Goal: Check status: Check status

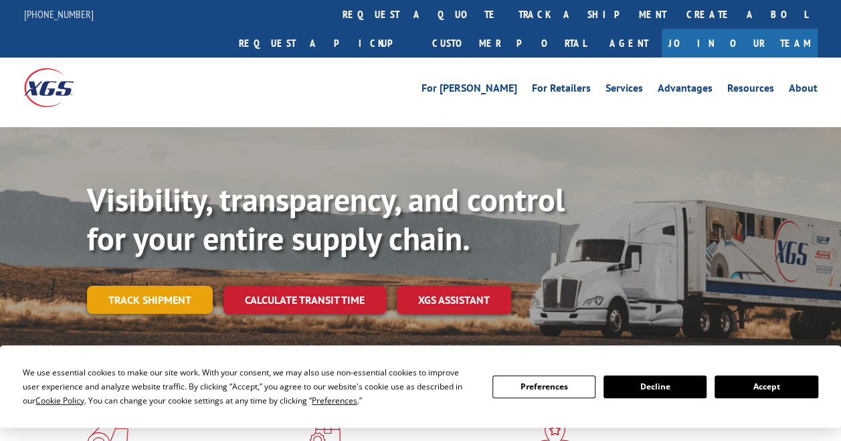
click at [171, 286] on link "Track shipment" at bounding box center [150, 300] width 126 height 28
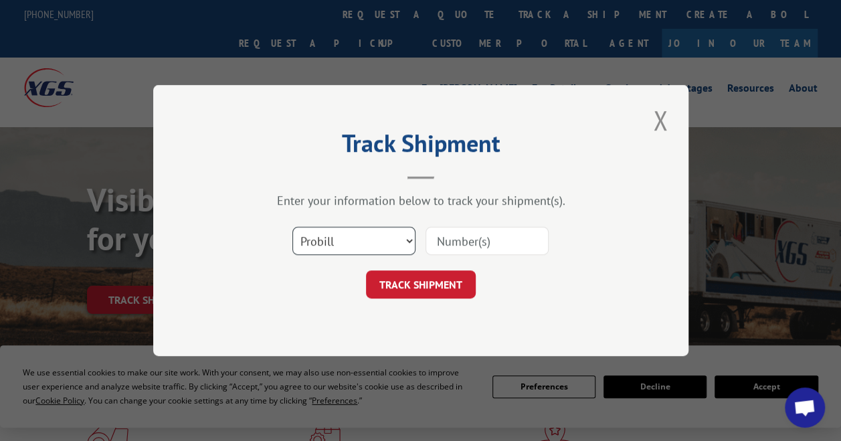
click at [412, 238] on select "Select category... Probill BOL PO" at bounding box center [353, 241] width 123 height 28
click at [292, 227] on select "Select category... Probill BOL PO" at bounding box center [353, 241] width 123 height 28
click at [399, 241] on select "Select category... Probill BOL PO" at bounding box center [353, 241] width 123 height 28
select select "po"
click at [292, 227] on select "Select category... Probill BOL PO" at bounding box center [353, 241] width 123 height 28
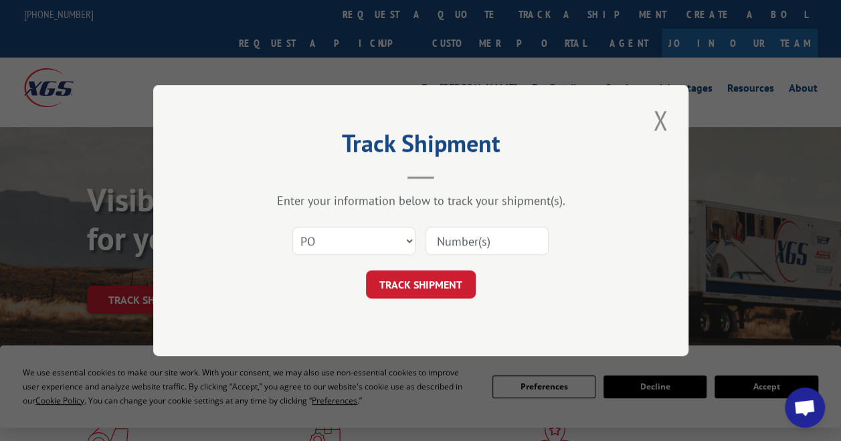
click at [448, 248] on input at bounding box center [486, 241] width 123 height 28
type input "28491419"
click at [440, 289] on button "TRACK SHIPMENT" at bounding box center [421, 284] width 110 height 28
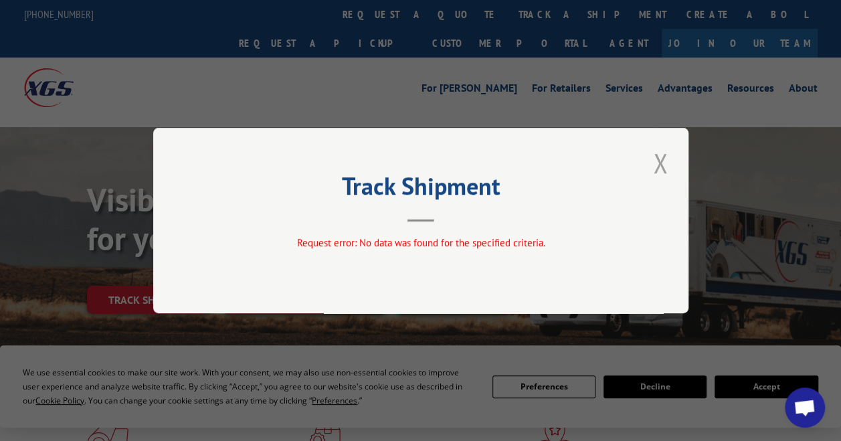
click at [659, 160] on button "Close modal" at bounding box center [660, 162] width 23 height 37
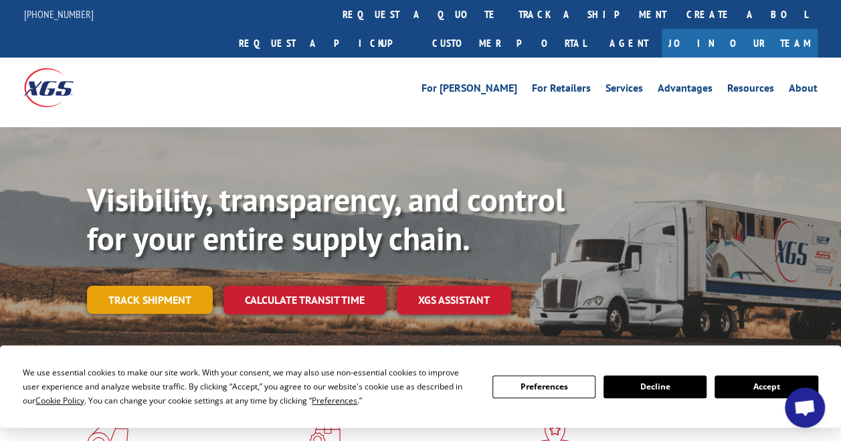
click at [181, 286] on link "Track shipment" at bounding box center [150, 300] width 126 height 28
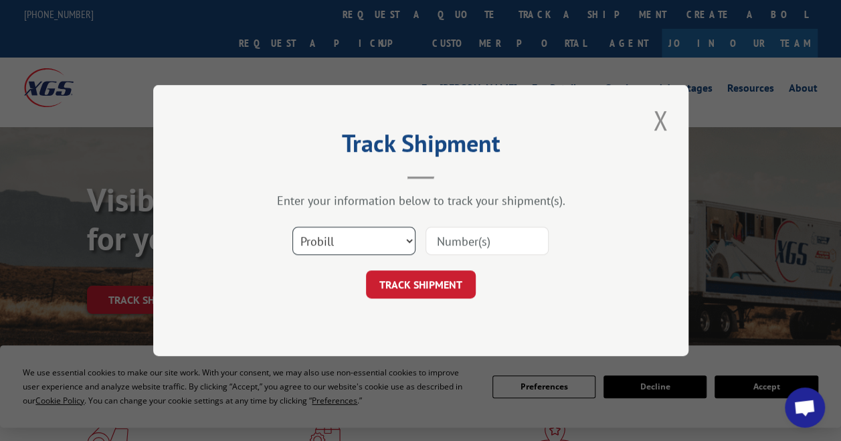
click at [407, 233] on select "Select category... Probill BOL PO" at bounding box center [353, 241] width 123 height 28
select select "bol"
click at [292, 227] on select "Select category... Probill BOL PO" at bounding box center [353, 241] width 123 height 28
click at [444, 245] on input at bounding box center [486, 241] width 123 height 28
type input "28491419"
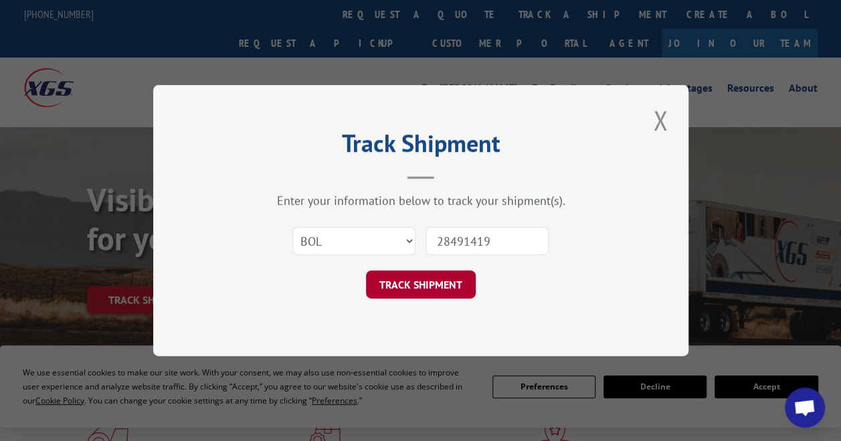
click at [439, 280] on button "TRACK SHIPMENT" at bounding box center [421, 284] width 110 height 28
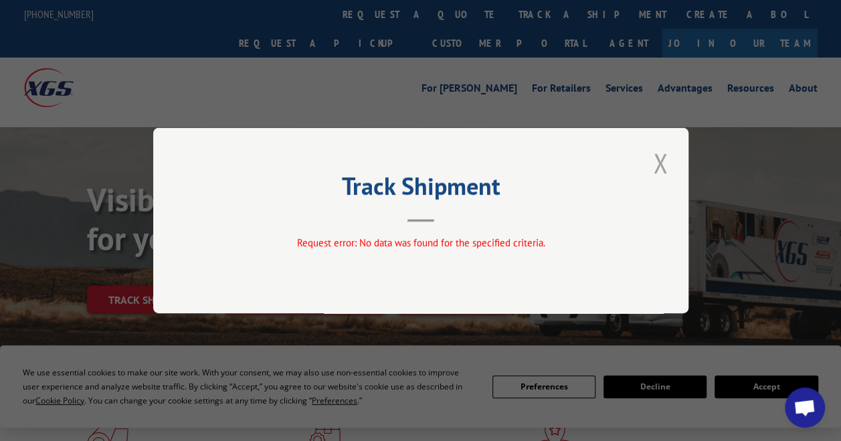
click at [656, 161] on button "Close modal" at bounding box center [660, 162] width 23 height 37
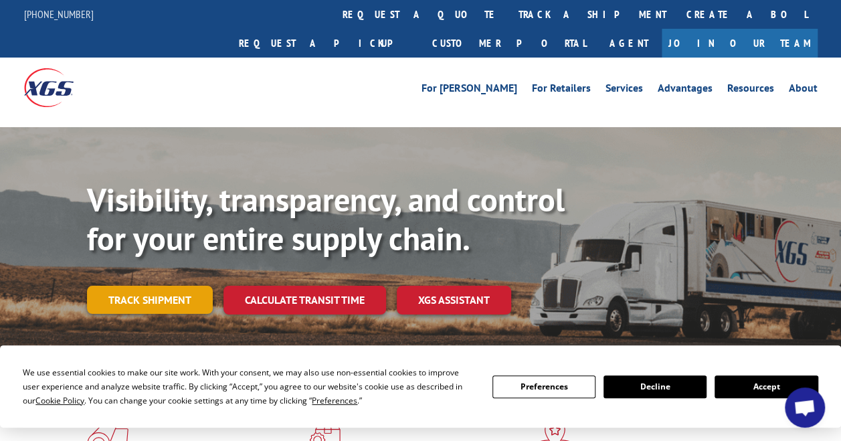
click at [165, 286] on link "Track shipment" at bounding box center [150, 300] width 126 height 28
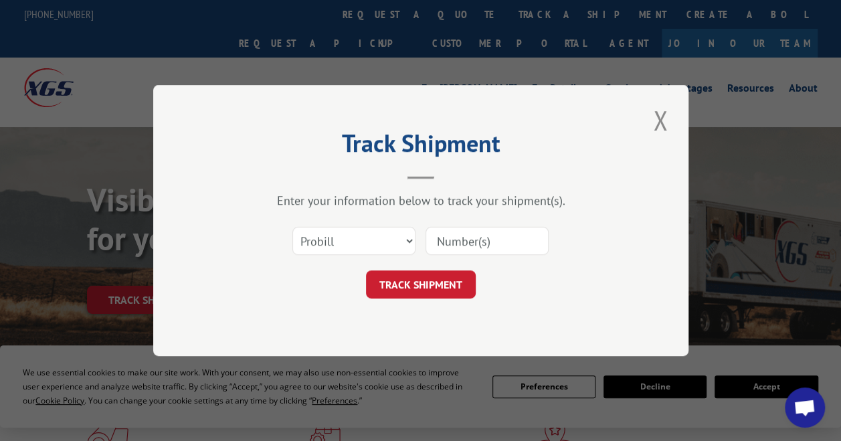
drag, startPoint x: 457, startPoint y: 240, endPoint x: 530, endPoint y: 280, distance: 82.9
click at [530, 280] on div "TRACK SHIPMENT" at bounding box center [420, 284] width 401 height 28
click at [464, 245] on input at bounding box center [486, 241] width 123 height 28
paste input "28507763"
type input "28507763"
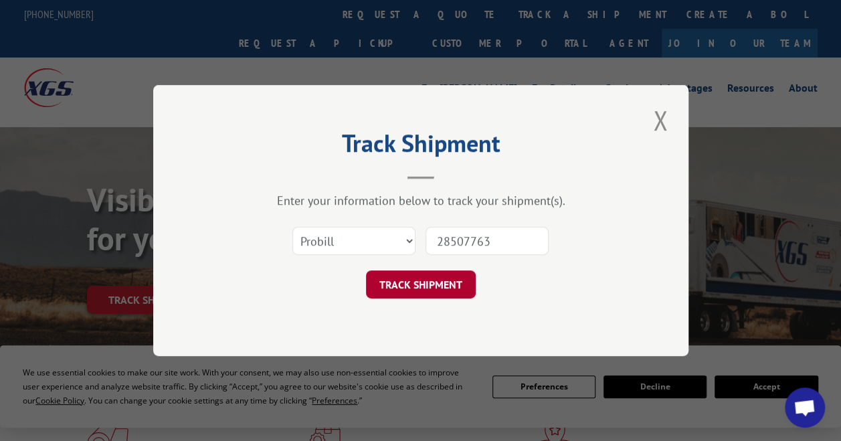
click at [458, 274] on button "TRACK SHIPMENT" at bounding box center [421, 284] width 110 height 28
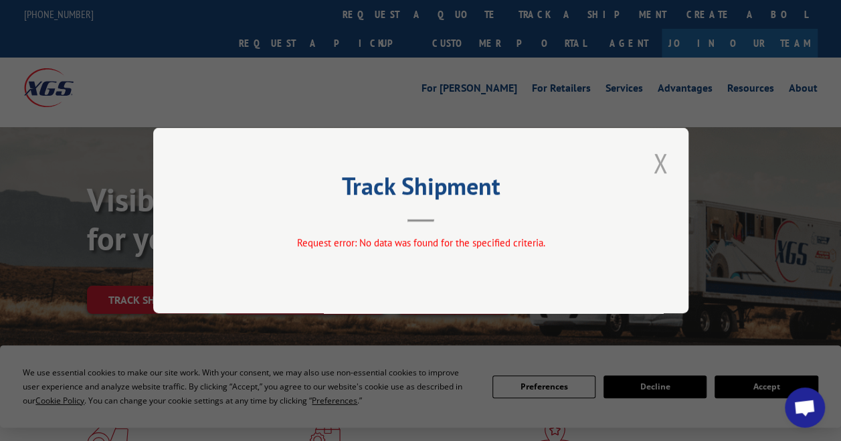
click at [658, 161] on button "Close modal" at bounding box center [660, 162] width 23 height 37
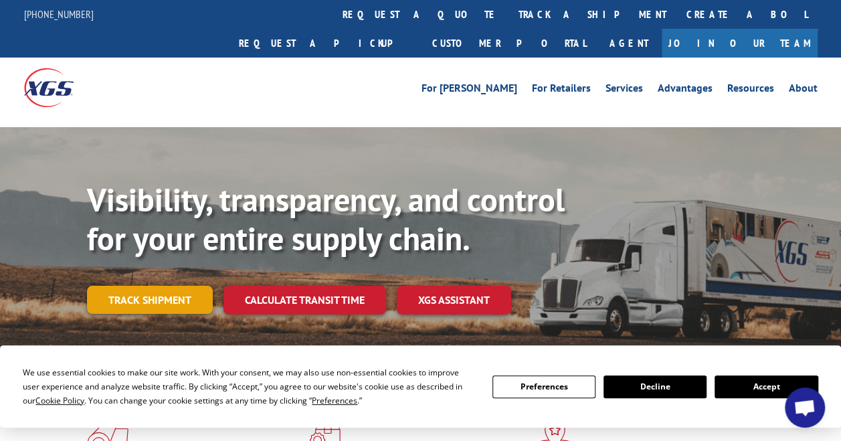
click at [181, 286] on link "Track shipment" at bounding box center [150, 300] width 126 height 28
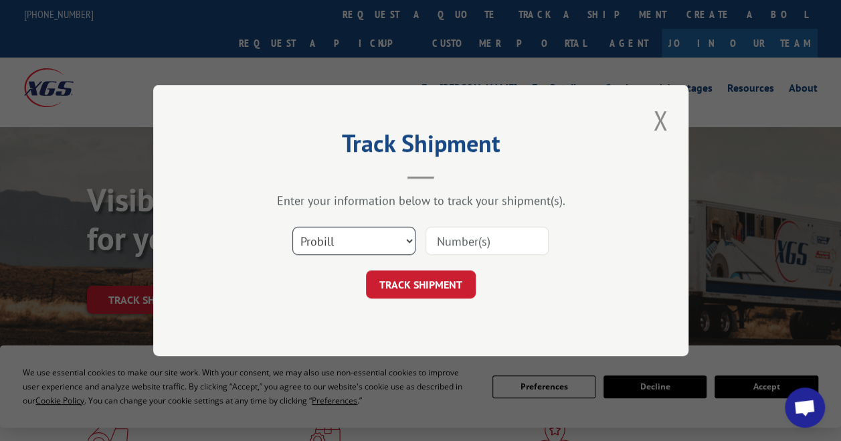
click at [403, 241] on select "Select category... Probill BOL PO" at bounding box center [353, 241] width 123 height 28
select select "po"
click at [292, 227] on select "Select category... Probill BOL PO" at bounding box center [353, 241] width 123 height 28
click at [454, 243] on input at bounding box center [486, 241] width 123 height 28
type input "28507763"
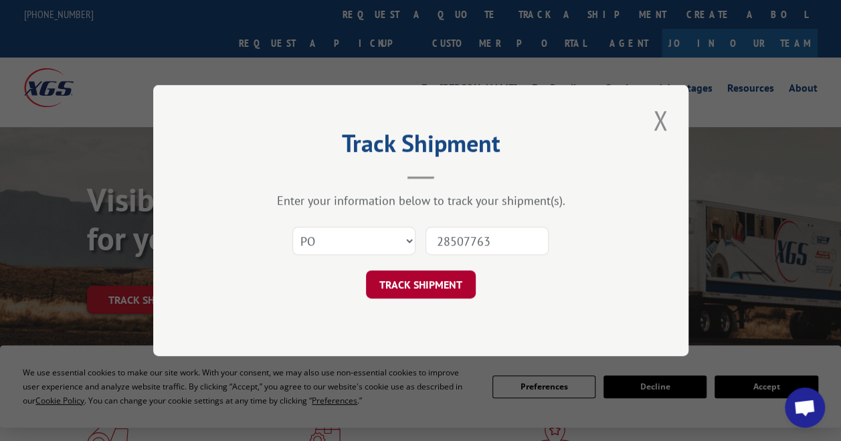
click at [427, 281] on button "TRACK SHIPMENT" at bounding box center [421, 284] width 110 height 28
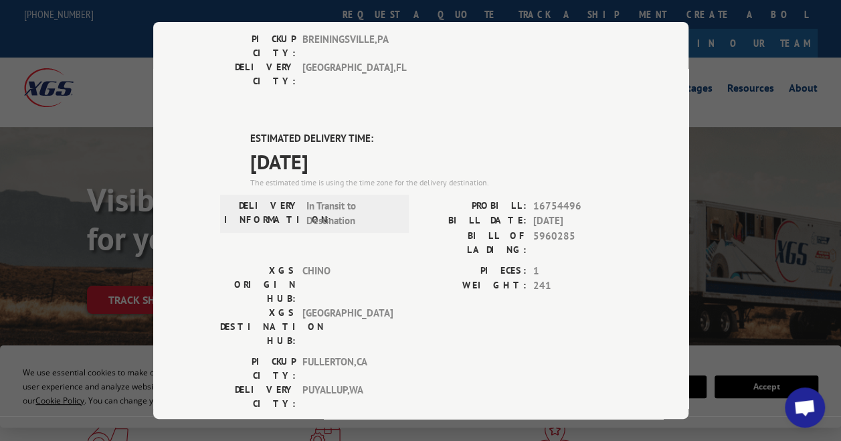
scroll to position [297, 0]
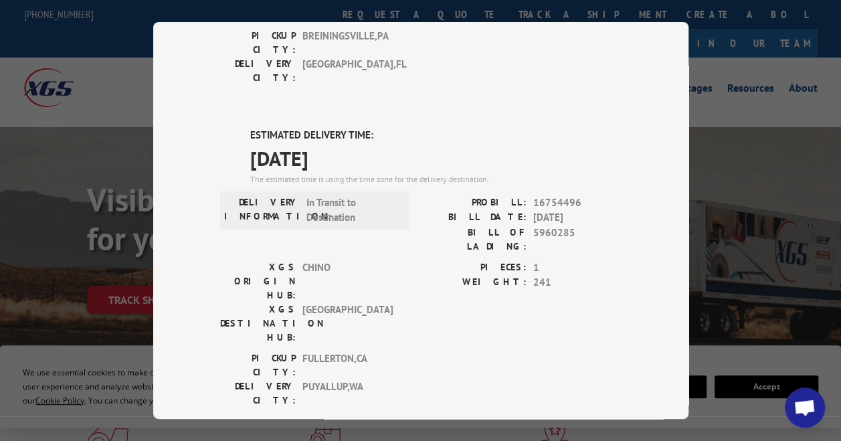
click at [773, 165] on div "Track Shipment DELIVERED DELIVERY INFORMATION: [DATE] 03:37 pm [PERSON_NAME]: 1…" at bounding box center [420, 220] width 841 height 441
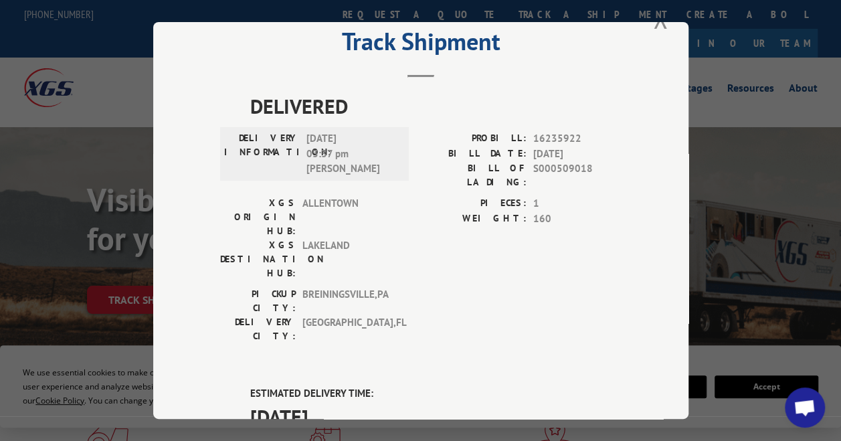
scroll to position [0, 0]
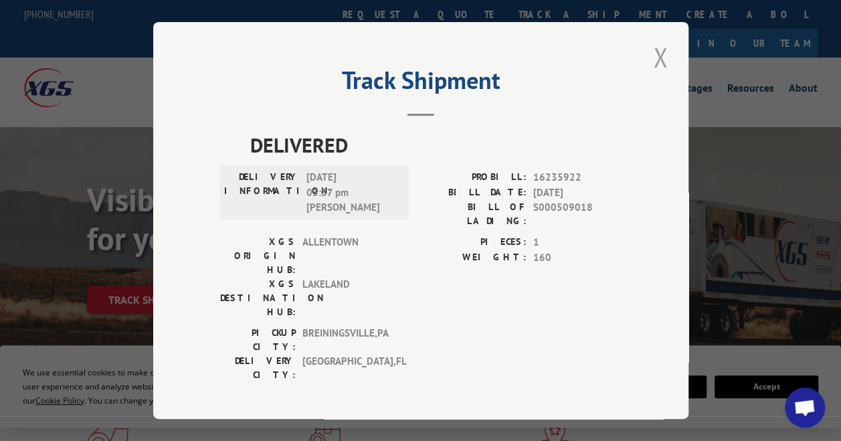
click at [654, 47] on button "Close modal" at bounding box center [660, 57] width 23 height 37
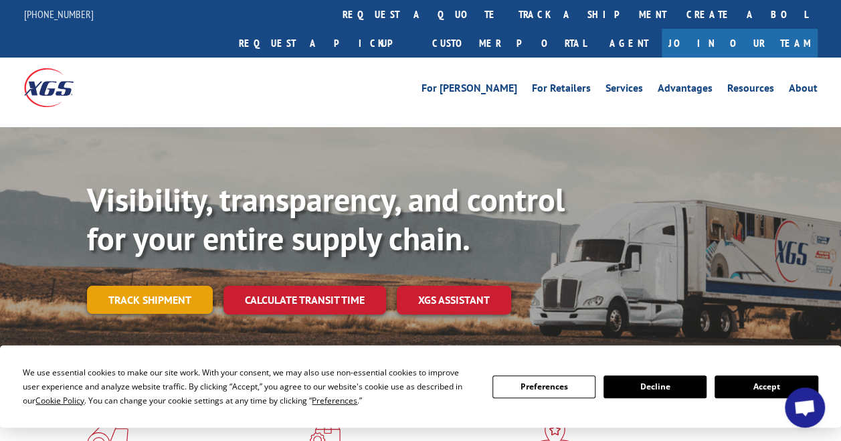
click at [194, 286] on link "Track shipment" at bounding box center [150, 300] width 126 height 28
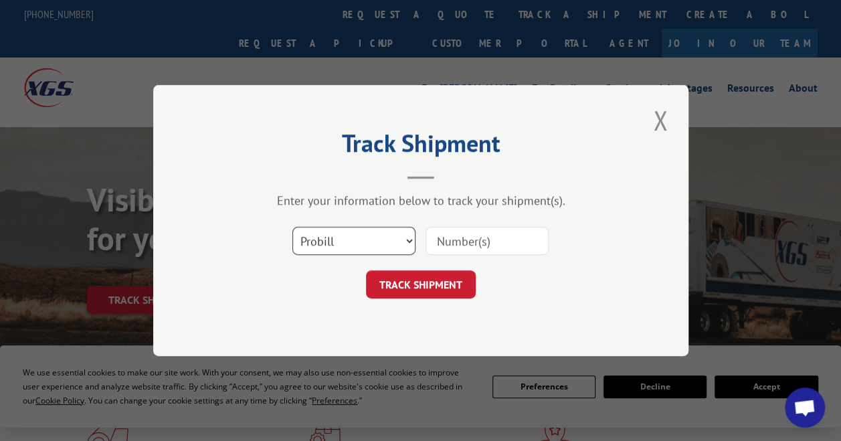
click at [399, 241] on select "Select category... Probill BOL PO" at bounding box center [353, 241] width 123 height 28
select select "bol"
click at [292, 227] on select "Select category... Probill BOL PO" at bounding box center [353, 241] width 123 height 28
click at [460, 238] on input at bounding box center [486, 241] width 123 height 28
paste input "62535414"
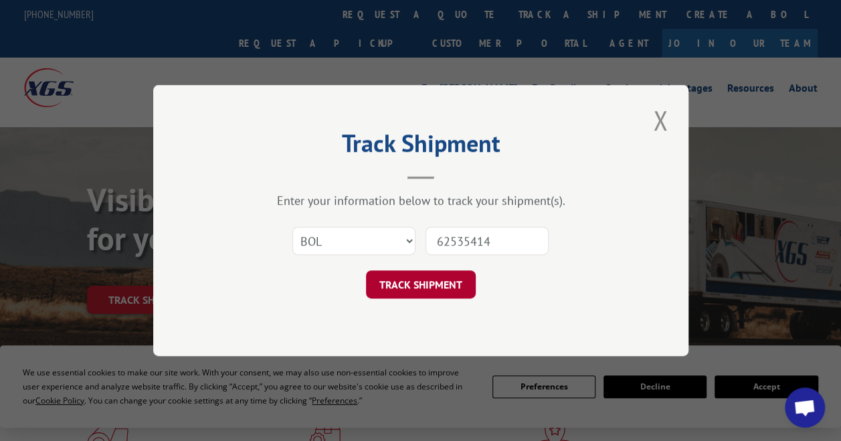
type input "62535414"
click at [441, 286] on button "TRACK SHIPMENT" at bounding box center [421, 284] width 110 height 28
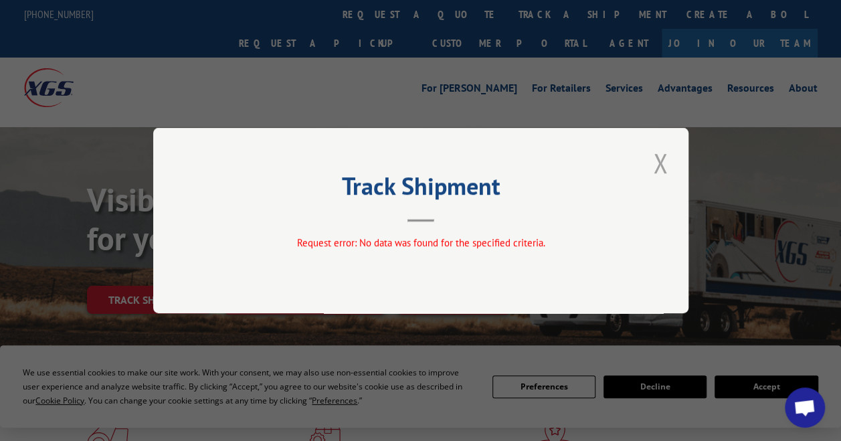
click at [656, 167] on button "Close modal" at bounding box center [660, 162] width 23 height 37
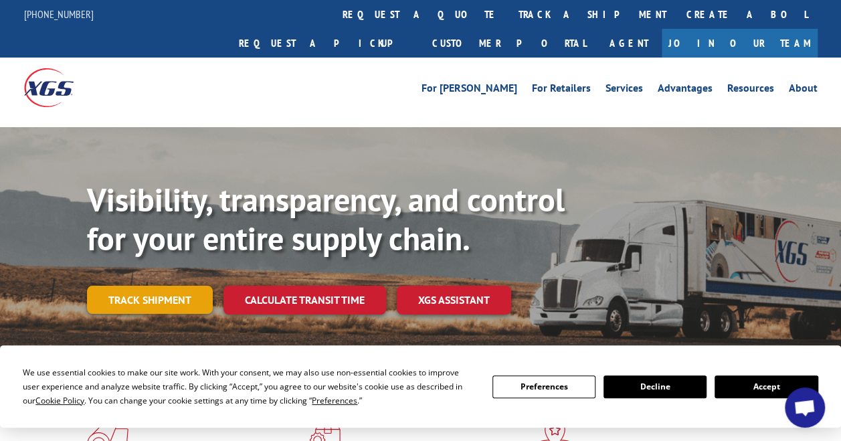
click at [179, 286] on link "Track shipment" at bounding box center [150, 300] width 126 height 28
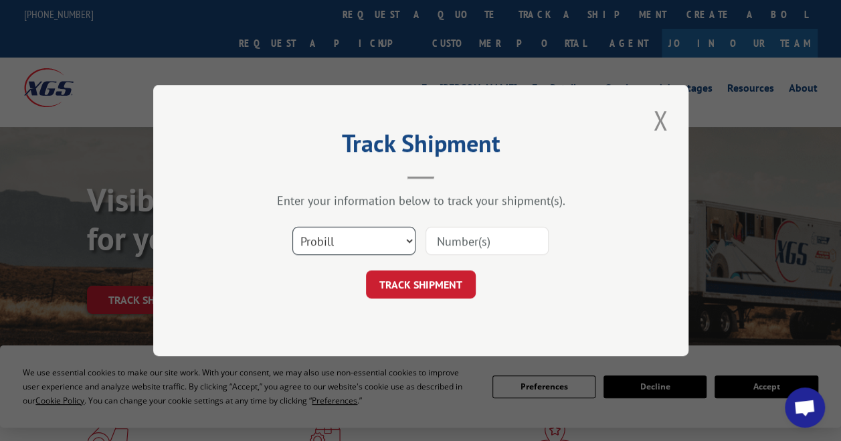
click at [398, 237] on select "Select category... Probill BOL PO" at bounding box center [353, 241] width 123 height 28
select select "po"
click at [292, 227] on select "Select category... Probill BOL PO" at bounding box center [353, 241] width 123 height 28
click at [468, 243] on input at bounding box center [486, 241] width 123 height 28
paste input "62535414"
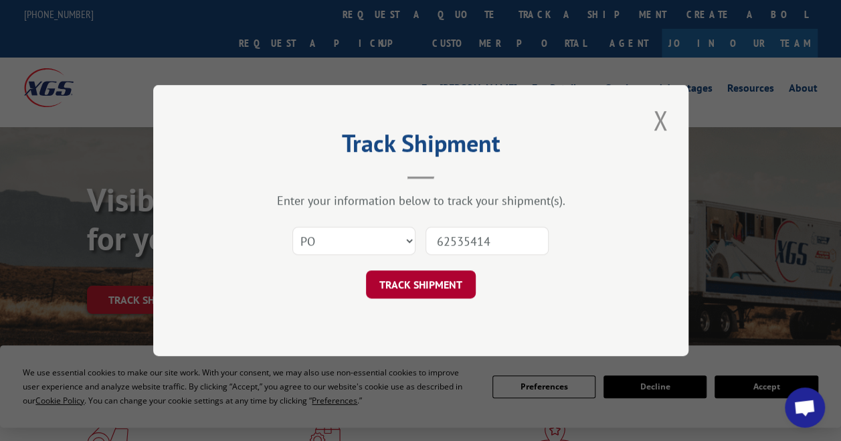
type input "62535414"
click at [443, 280] on button "TRACK SHIPMENT" at bounding box center [421, 284] width 110 height 28
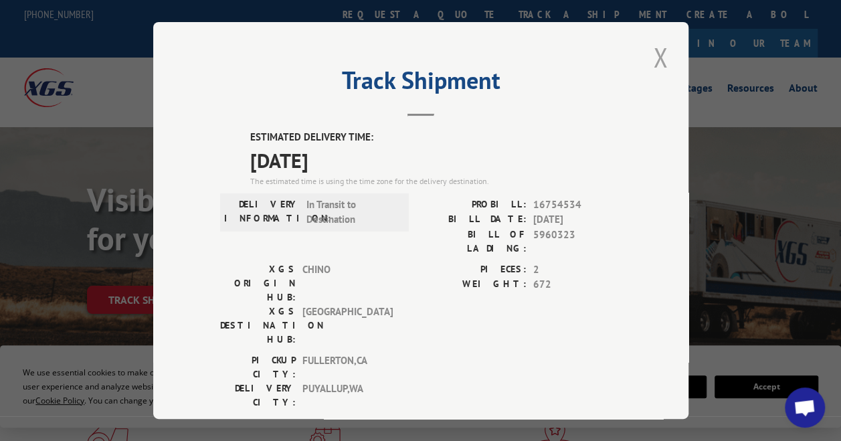
click at [660, 45] on button "Close modal" at bounding box center [660, 57] width 23 height 37
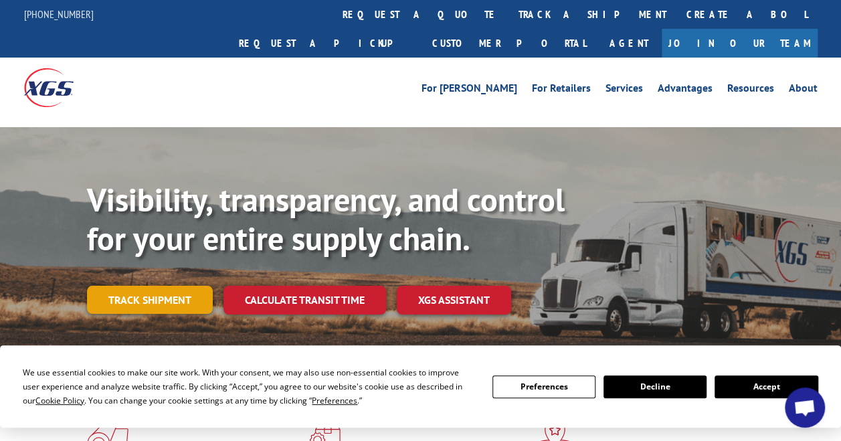
click at [131, 286] on link "Track shipment" at bounding box center [150, 300] width 126 height 28
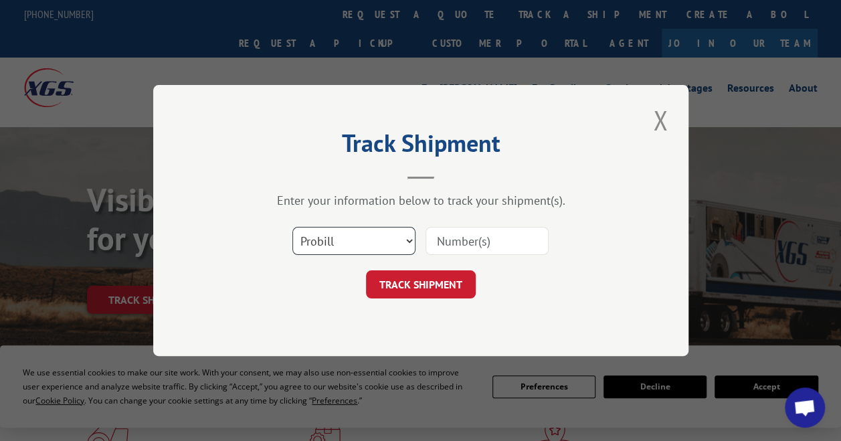
click at [405, 241] on select "Select category... Probill BOL PO" at bounding box center [353, 241] width 123 height 28
select select "po"
click at [292, 227] on select "Select category... Probill BOL PO" at bounding box center [353, 241] width 123 height 28
click at [454, 244] on input at bounding box center [486, 241] width 123 height 28
paste input "62535444"
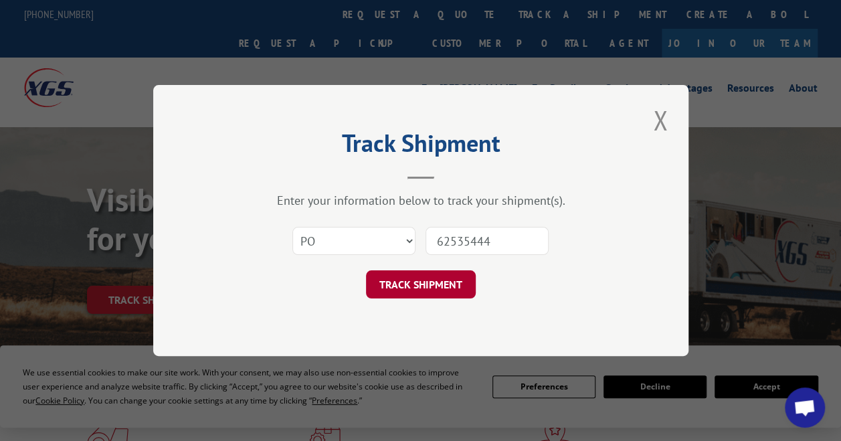
type input "62535444"
click at [439, 285] on button "TRACK SHIPMENT" at bounding box center [421, 284] width 110 height 28
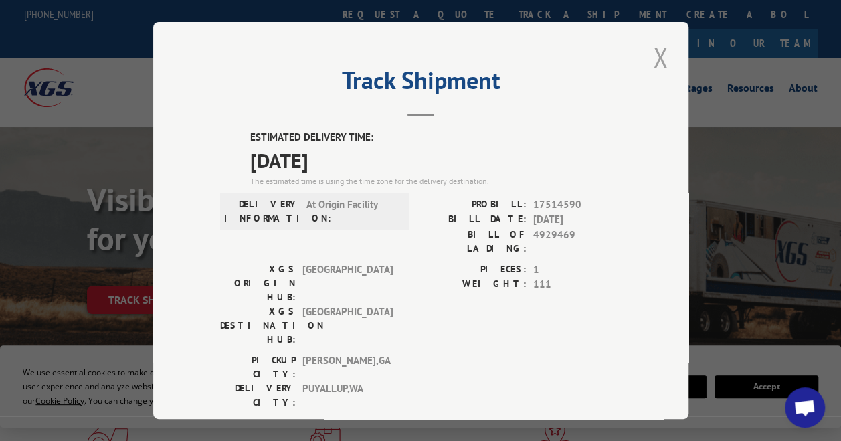
click at [653, 52] on button "Close modal" at bounding box center [660, 57] width 23 height 37
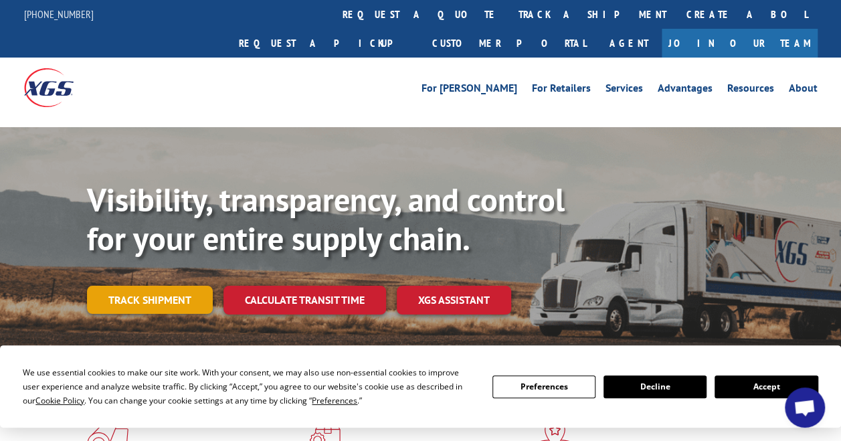
click at [158, 286] on link "Track shipment" at bounding box center [150, 300] width 126 height 28
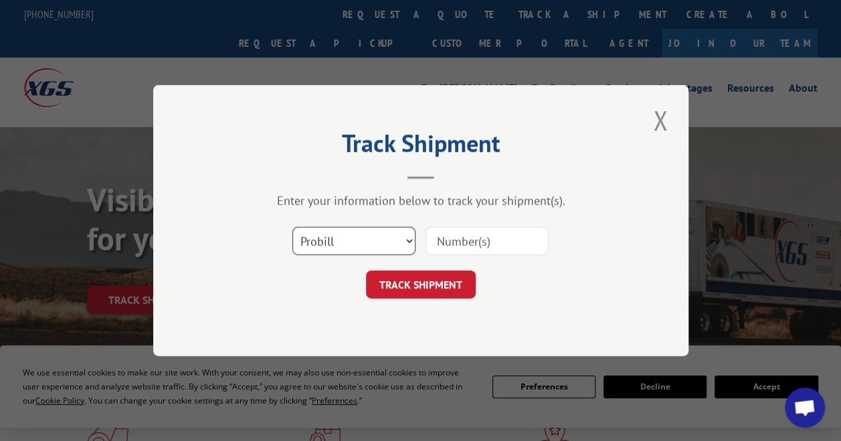
click at [407, 238] on select "Select category... Probill BOL PO" at bounding box center [353, 241] width 123 height 28
select select "po"
click at [292, 227] on select "Select category... Probill BOL PO" at bounding box center [353, 241] width 123 height 28
click at [455, 240] on input at bounding box center [486, 241] width 123 height 28
paste input "09533288"
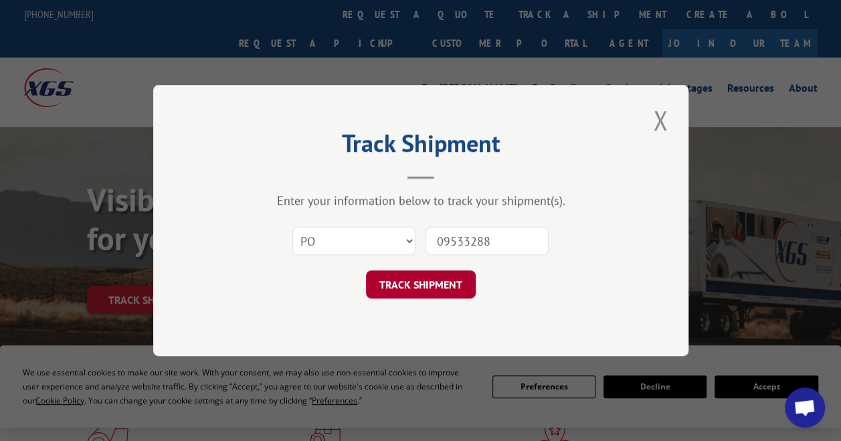
type input "09533288"
click at [443, 279] on button "TRACK SHIPMENT" at bounding box center [421, 284] width 110 height 28
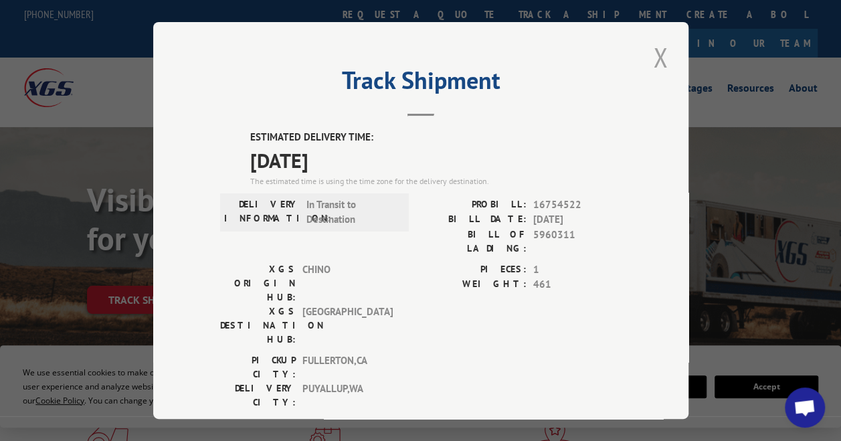
click at [652, 56] on button "Close modal" at bounding box center [660, 57] width 23 height 37
